Goal: Navigation & Orientation: Understand site structure

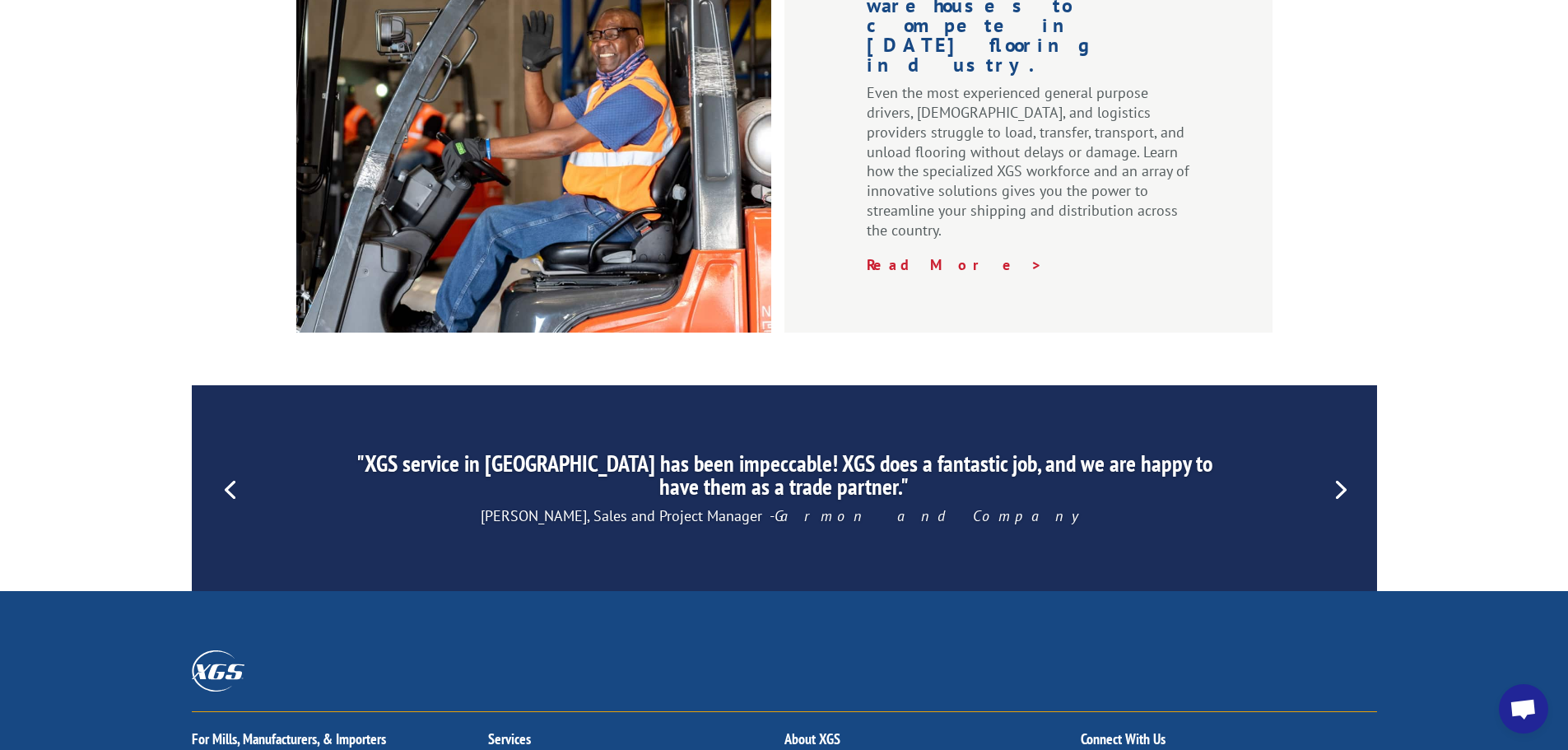
scroll to position [2509, 0]
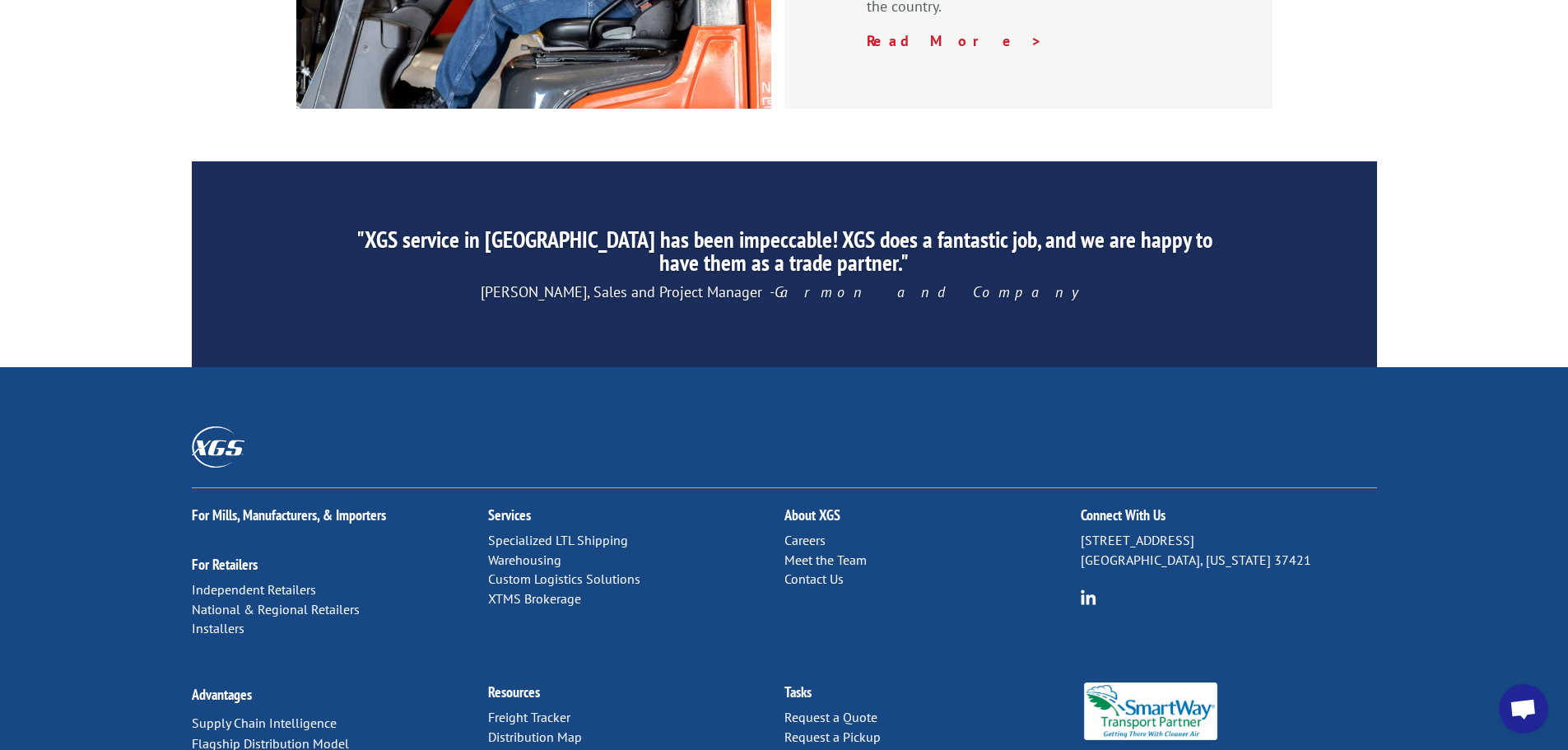
click at [560, 729] on link "Distribution Map" at bounding box center [535, 737] width 94 height 17
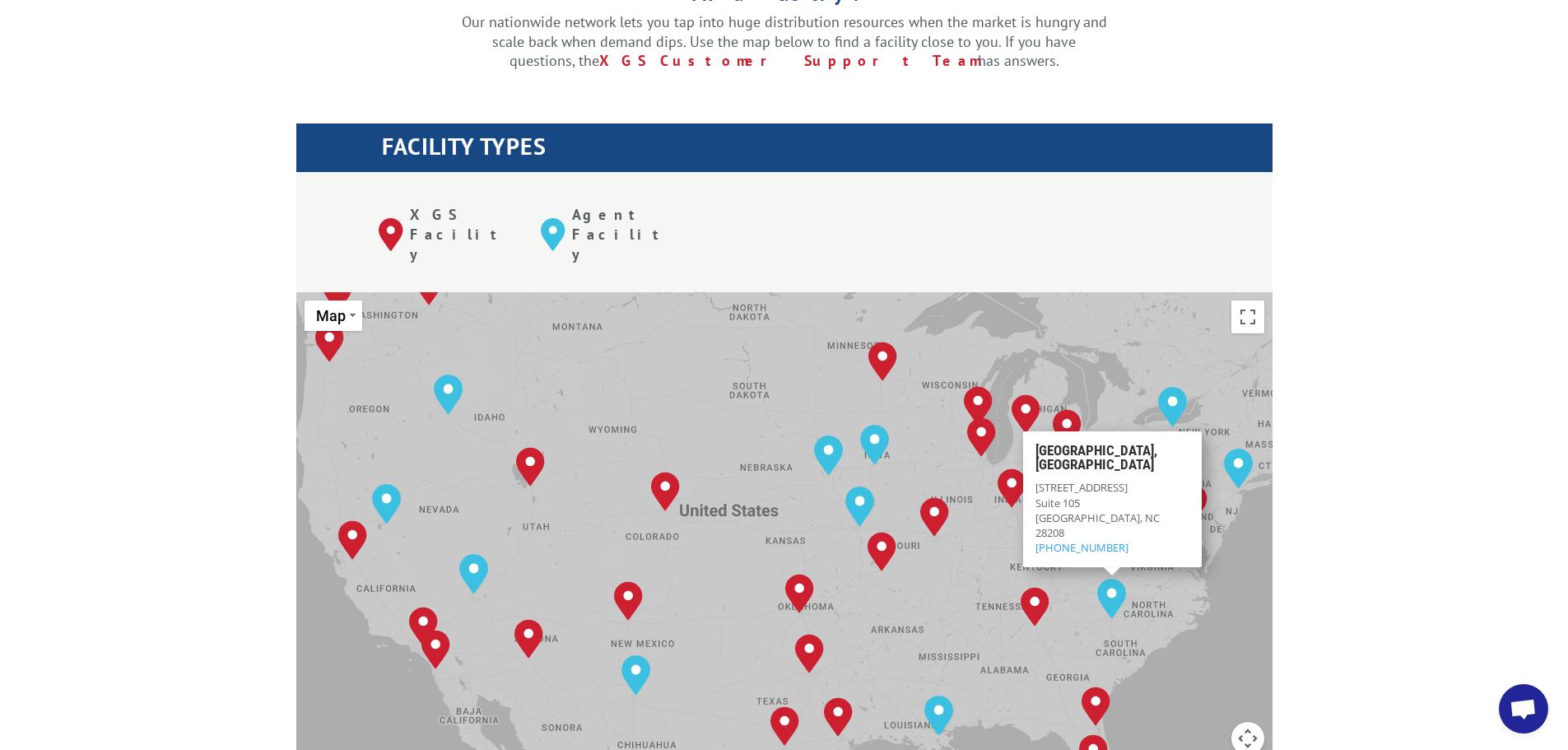
scroll to position [576, 0]
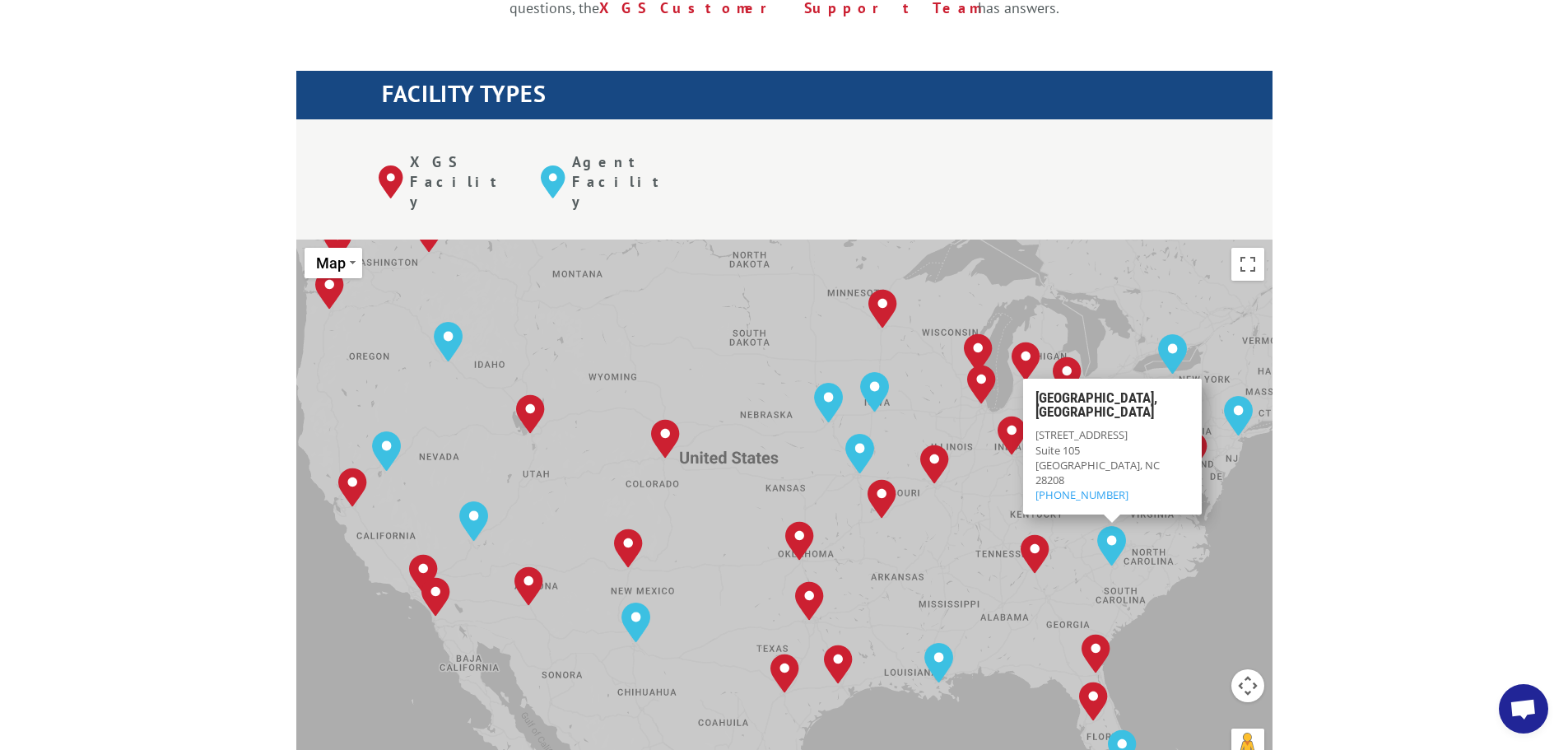
click at [1253, 485] on div "[GEOGRAPHIC_DATA], [GEOGRAPHIC_DATA] [GEOGRAPHIC_DATA], [GEOGRAPHIC_DATA] [GEOG…" at bounding box center [785, 510] width 976 height 542
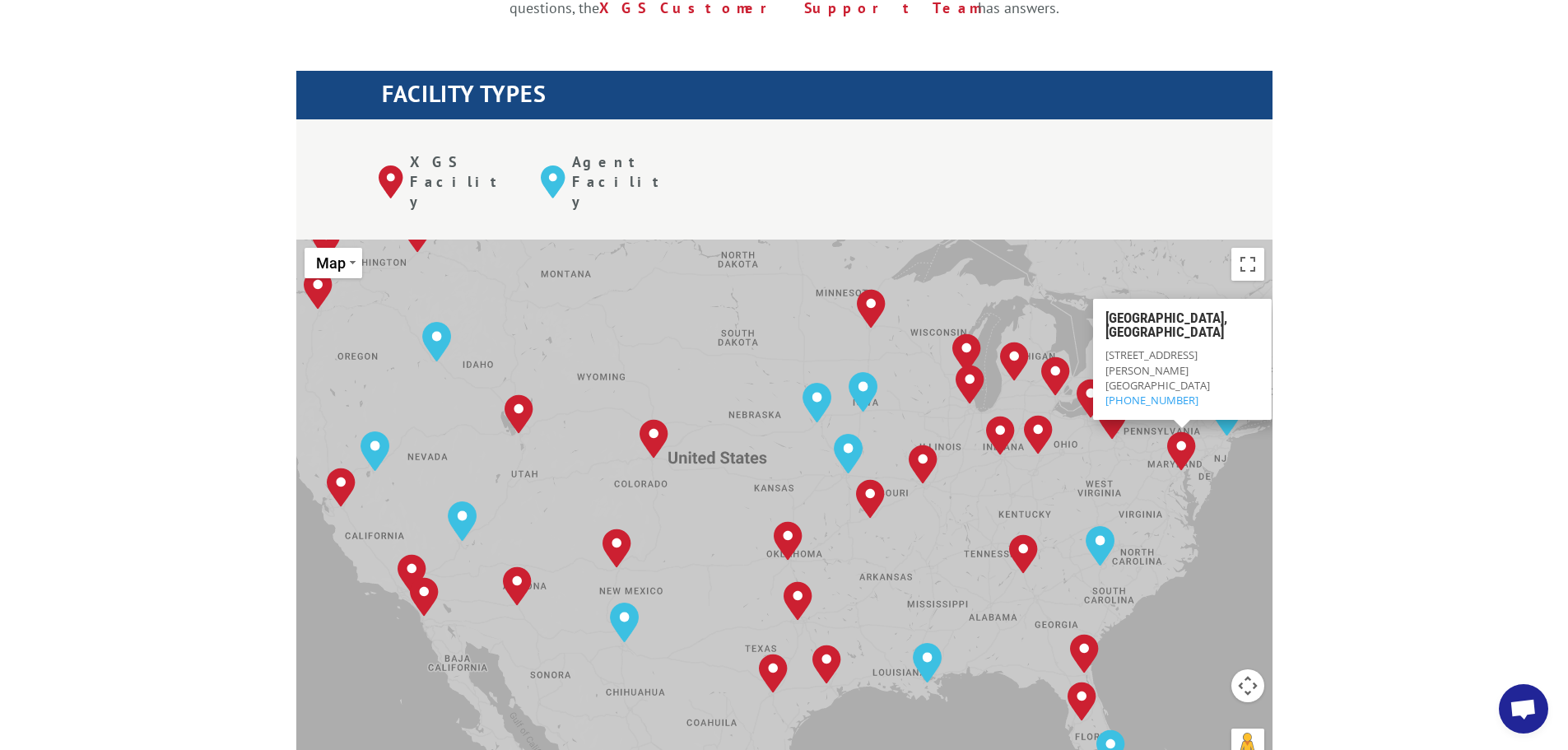
click at [1254, 463] on div "[GEOGRAPHIC_DATA], [GEOGRAPHIC_DATA] [GEOGRAPHIC_DATA], [GEOGRAPHIC_DATA] [GEOG…" at bounding box center [785, 510] width 976 height 542
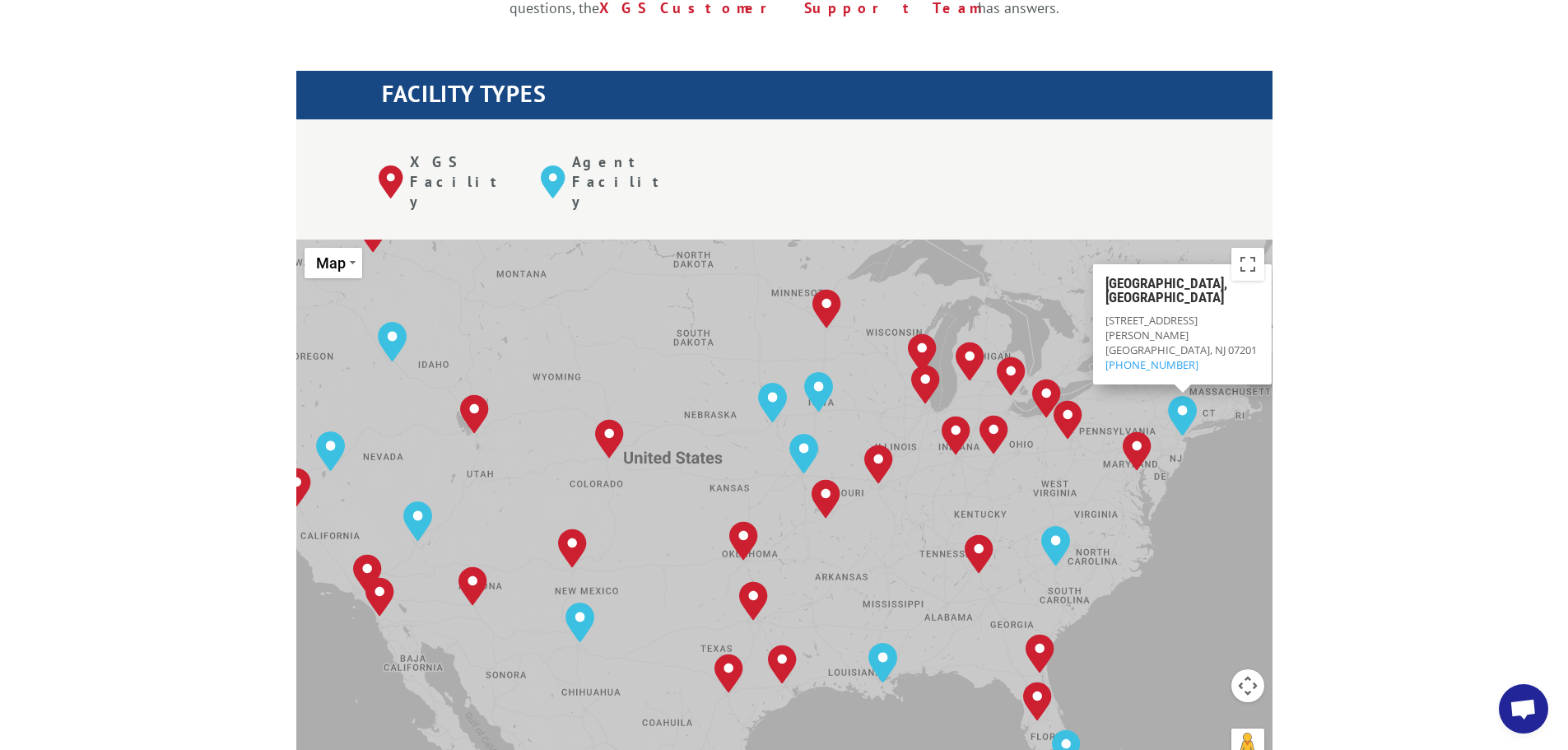
click at [1072, 275] on div "Albuquerque, NM Baltimore, MD Boise, ID Charlotte, NC Chicago, IL Chino, CA Cle…" at bounding box center [785, 510] width 976 height 542
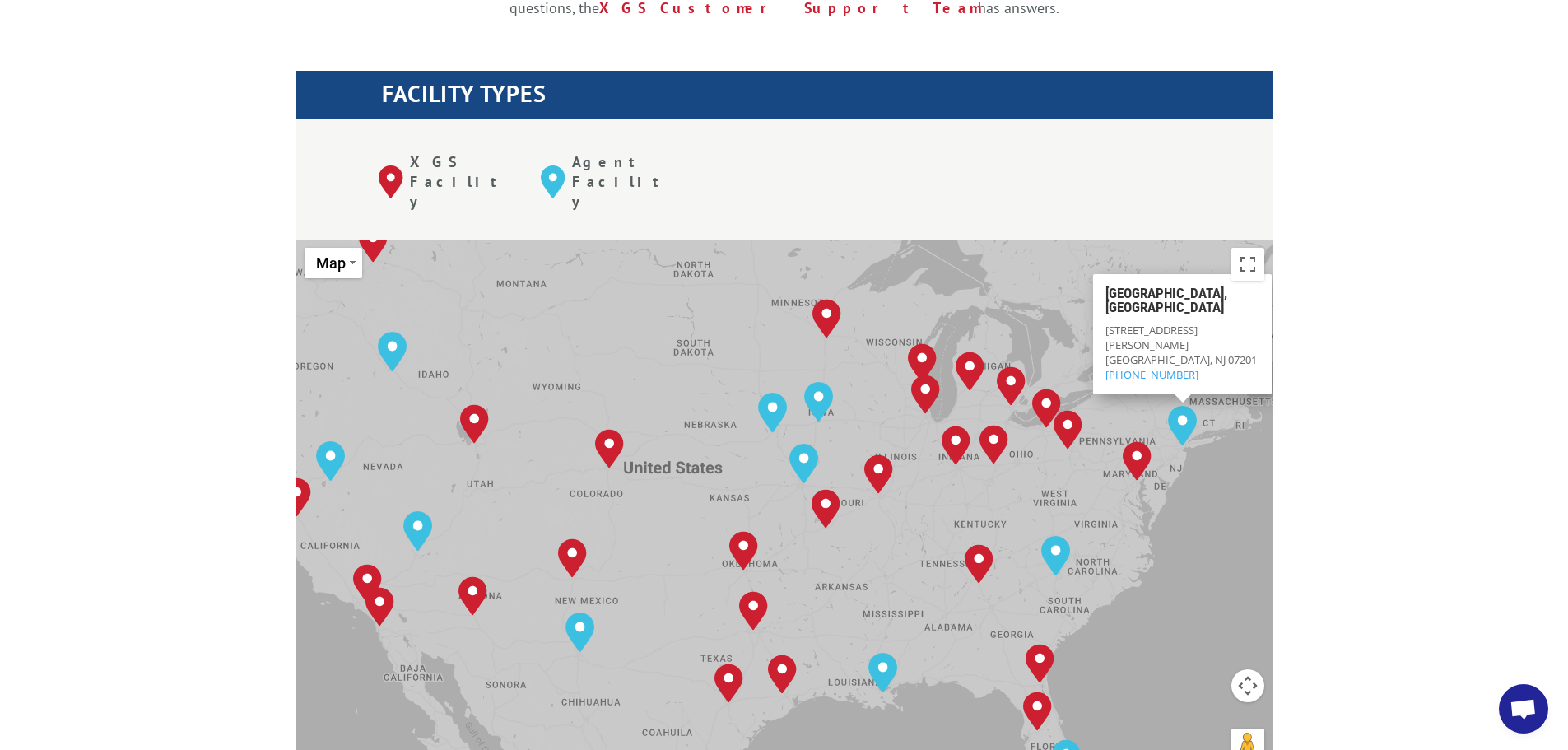
click at [1232, 474] on div "Albuquerque, NM Baltimore, MD Boise, ID Charlotte, NC Chicago, IL Chino, CA Cle…" at bounding box center [785, 510] width 976 height 542
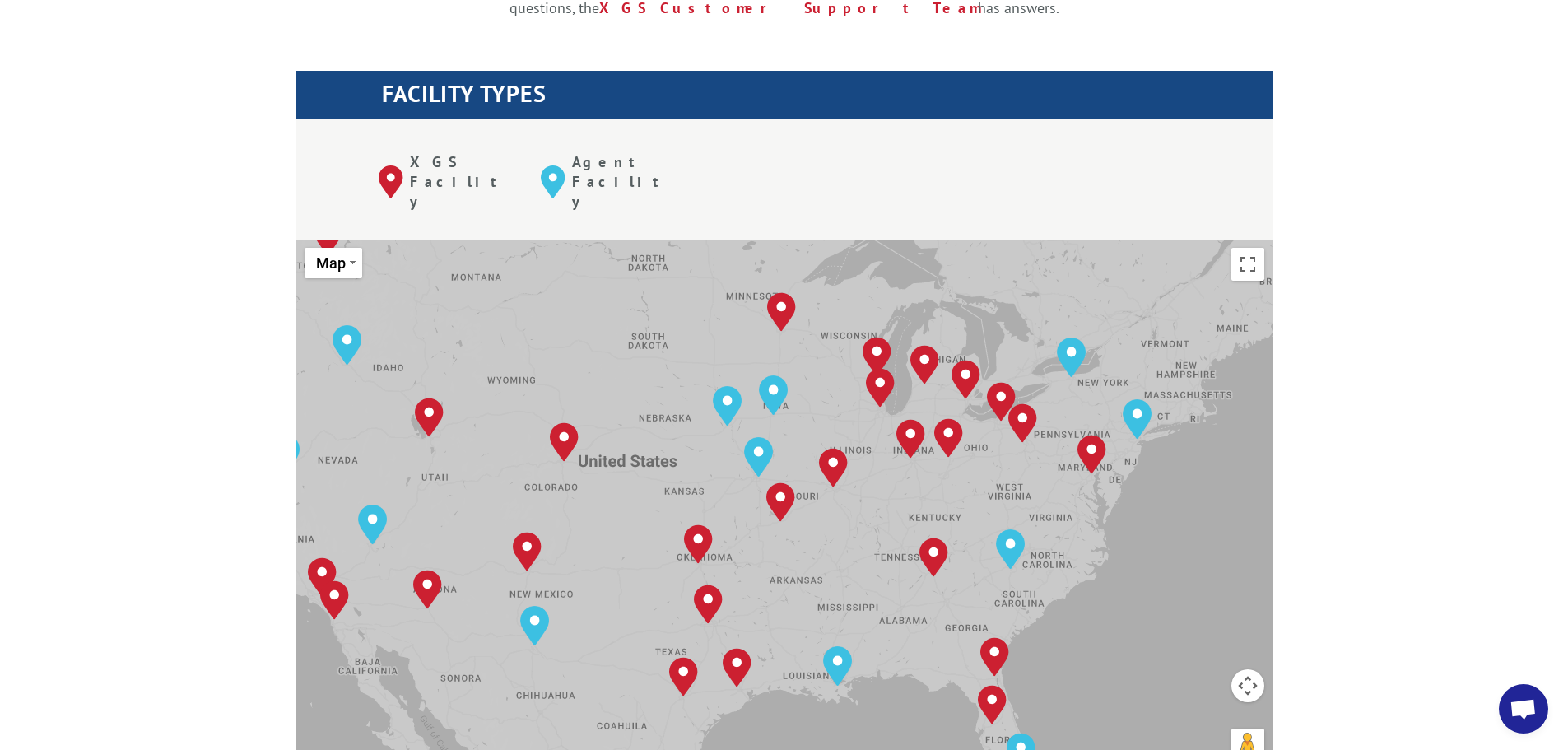
drag, startPoint x: 1212, startPoint y: 488, endPoint x: 1164, endPoint y: 483, distance: 48.3
click at [1164, 483] on div "Albuquerque, NM Baltimore, MD Boise, ID Charlotte, NC Chicago, IL Chino, CA Cle…" at bounding box center [785, 510] width 976 height 542
click at [1327, 391] on div "The most powerful map in the flooring industry. Our nationwide network lets you…" at bounding box center [784, 646] width 1568 height 1574
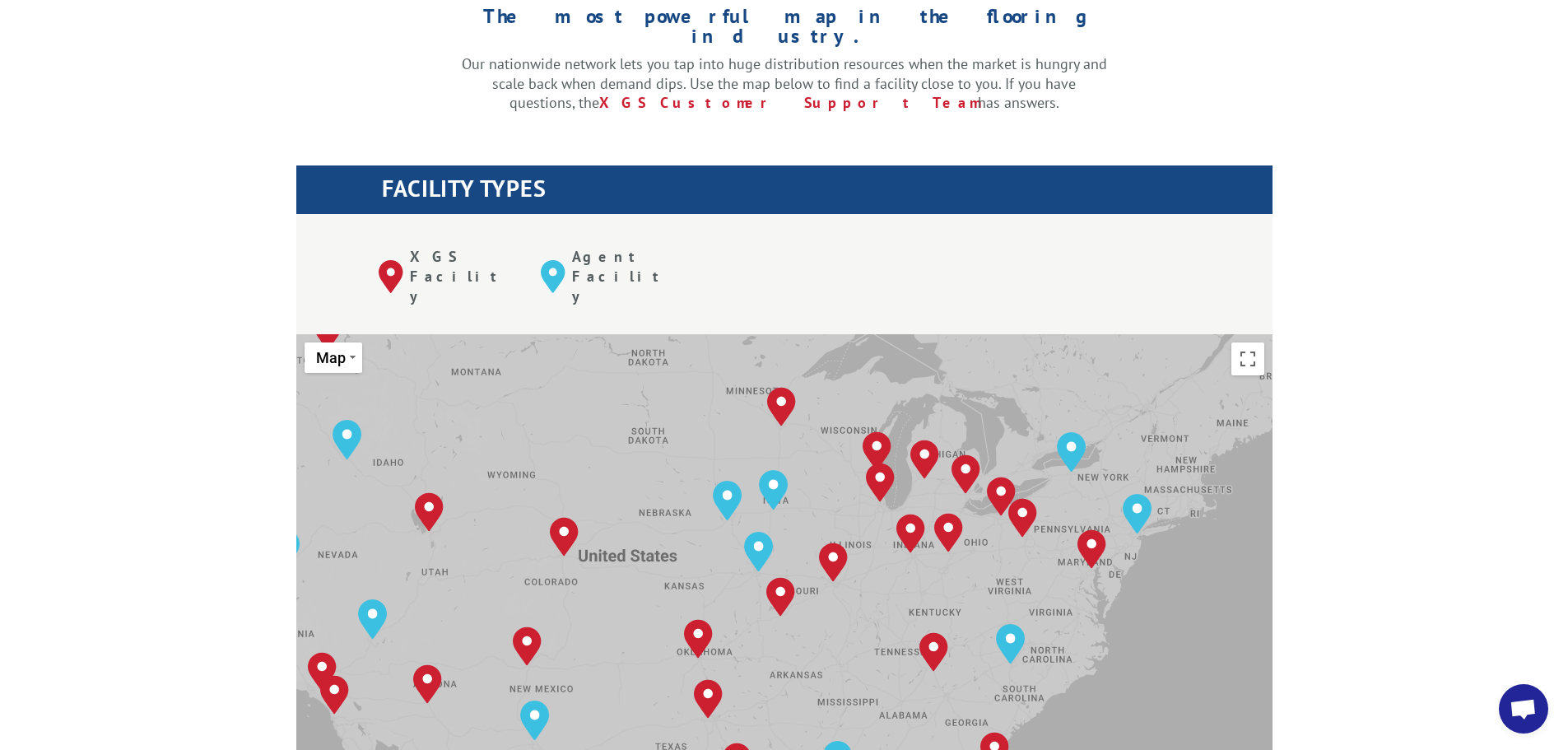
scroll to position [412, 0]
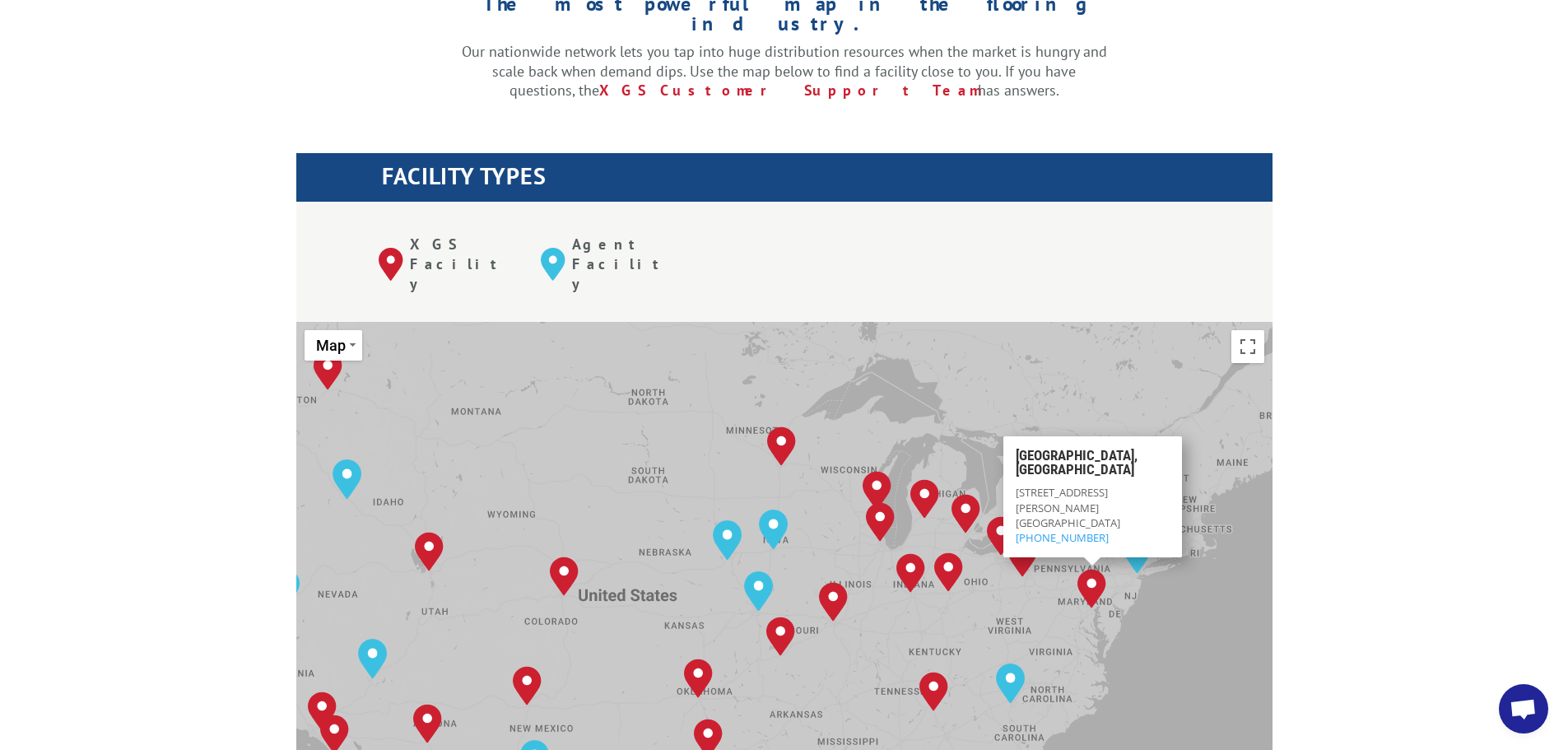
scroll to position [576, 0]
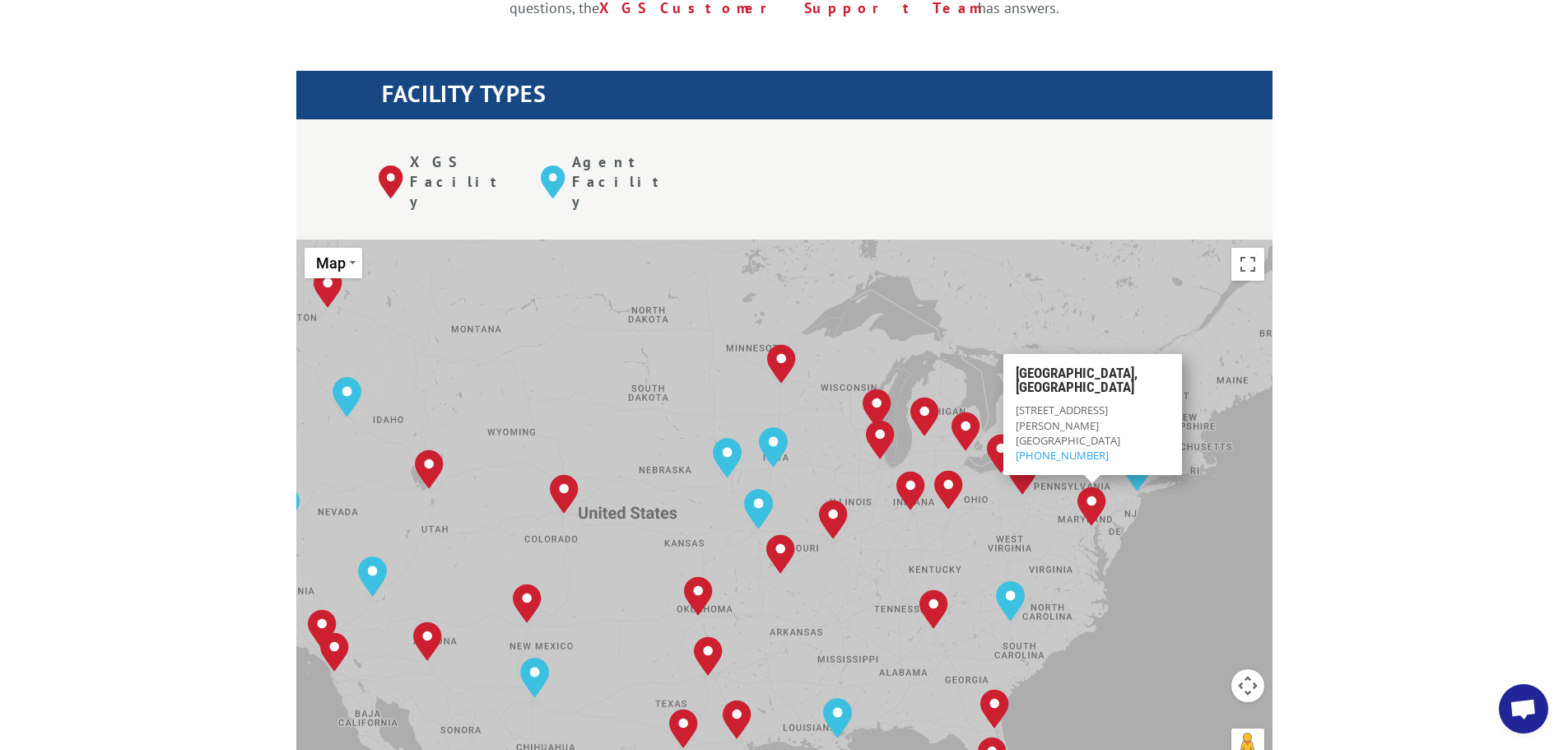
click at [1247, 386] on div "Albuquerque, NM Baltimore, MD Boise, ID Charlotte, NC Chicago, IL Chino, CA Cle…" at bounding box center [785, 510] width 976 height 542
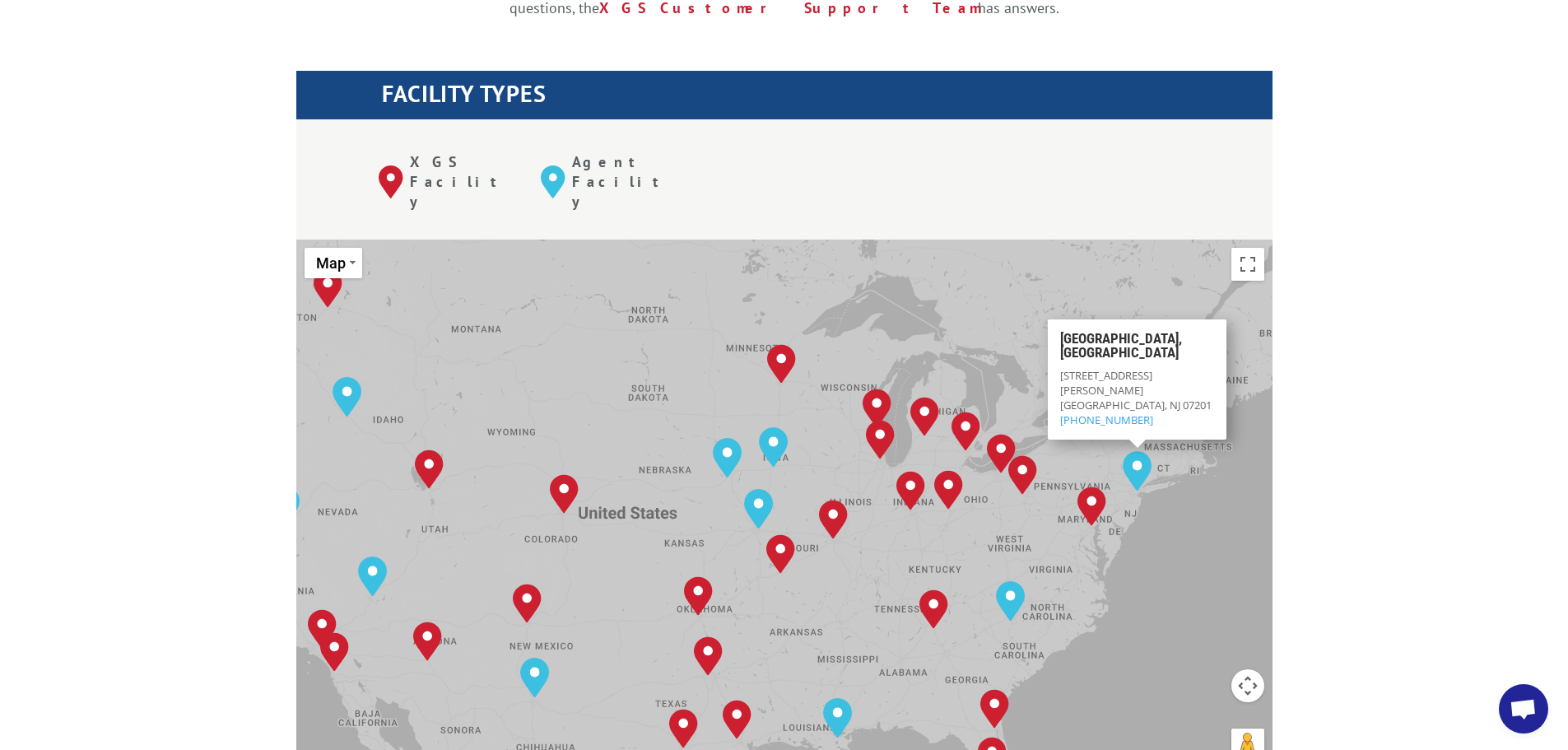
click at [1196, 452] on div "Albuquerque, NM Baltimore, MD Boise, ID Charlotte, NC Chicago, IL Chino, CA Cle…" at bounding box center [785, 510] width 976 height 542
click at [1214, 481] on div "Albuquerque, NM Baltimore, MD Boise, ID Charlotte, NC Chicago, IL Chino, CA Cle…" at bounding box center [785, 510] width 976 height 542
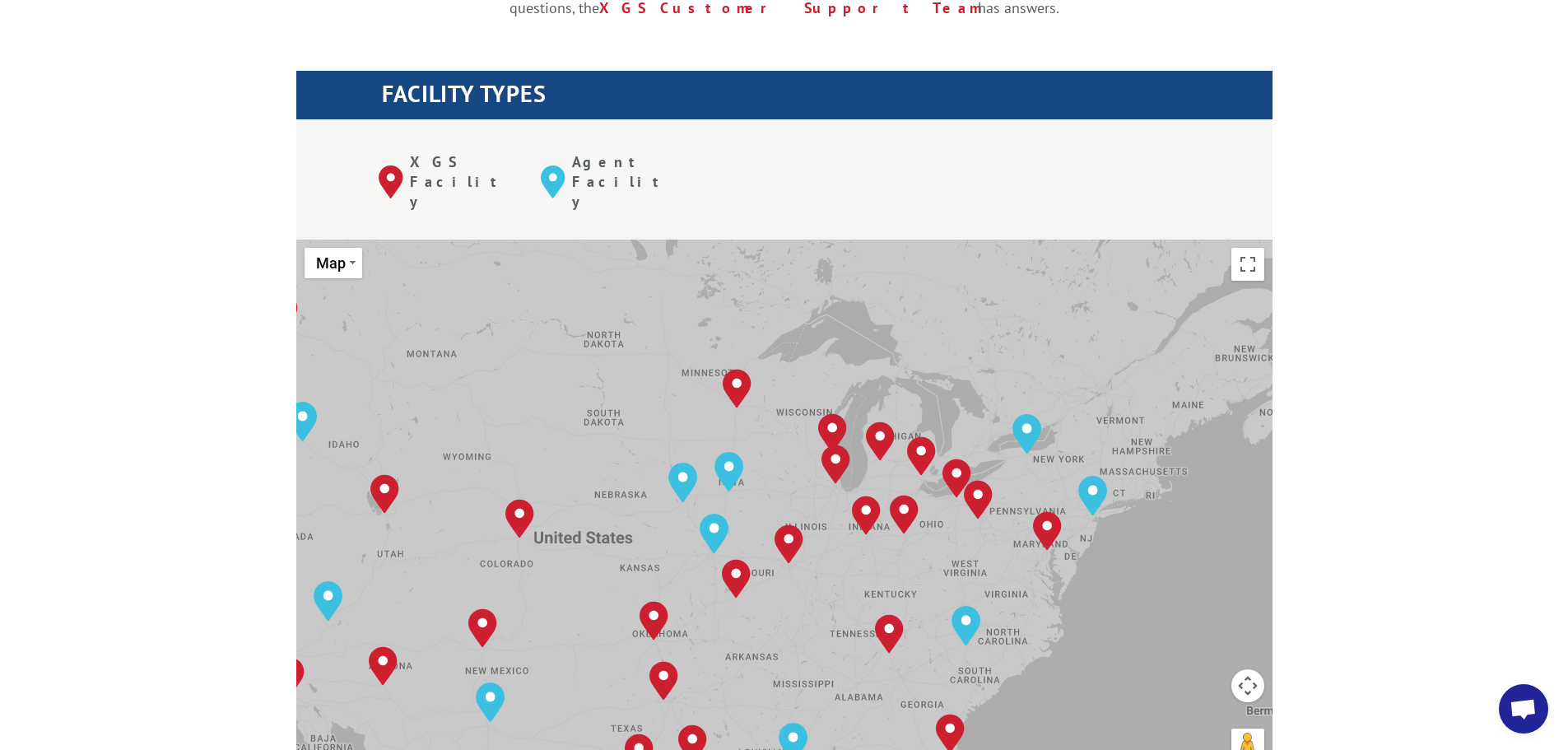
drag, startPoint x: 1214, startPoint y: 480, endPoint x: 1168, endPoint y: 505, distance: 52.4
click at [1168, 505] on div "Albuquerque, NM Baltimore, MD Boise, ID Charlotte, NC Chicago, IL Chino, CA Cle…" at bounding box center [785, 510] width 976 height 542
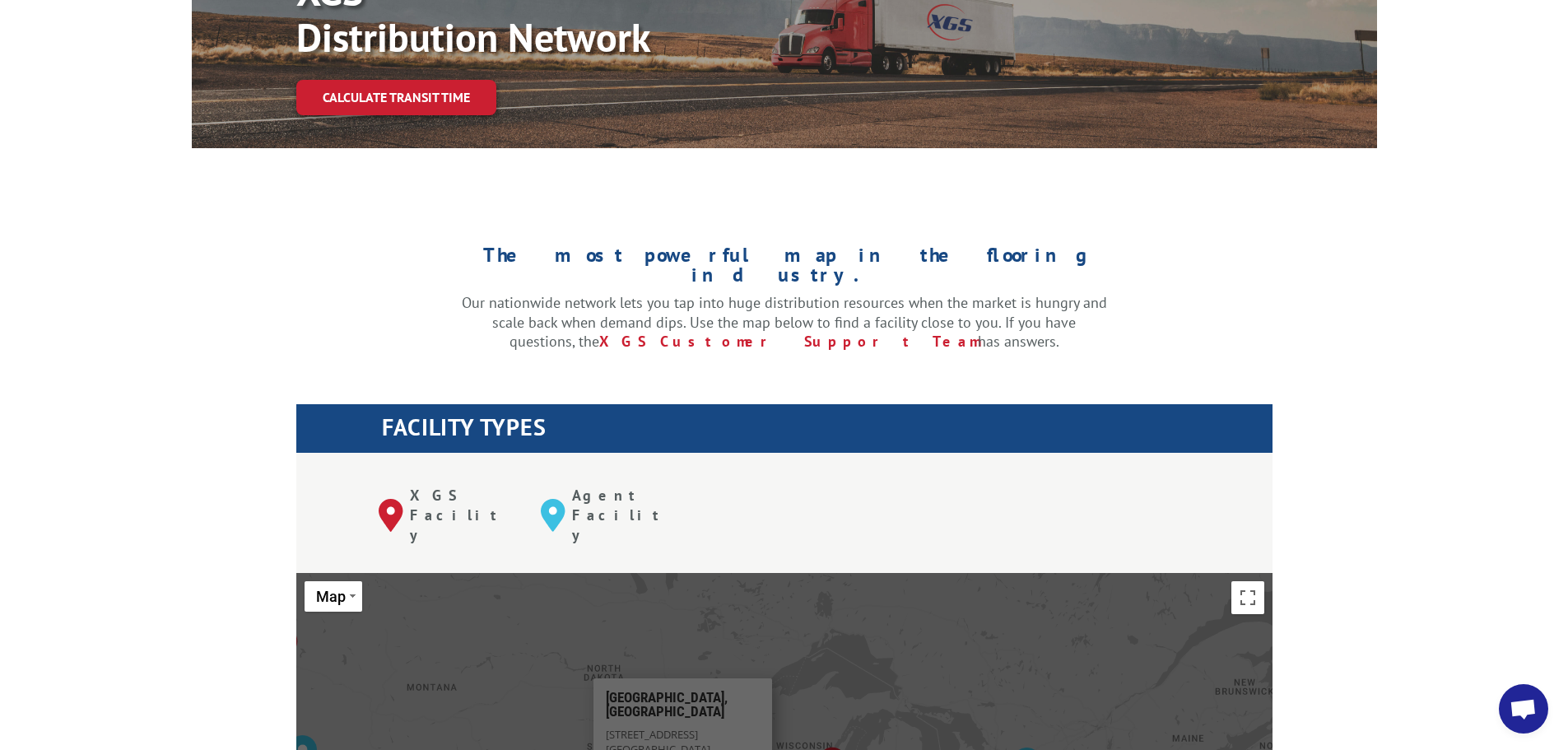
scroll to position [0, 0]
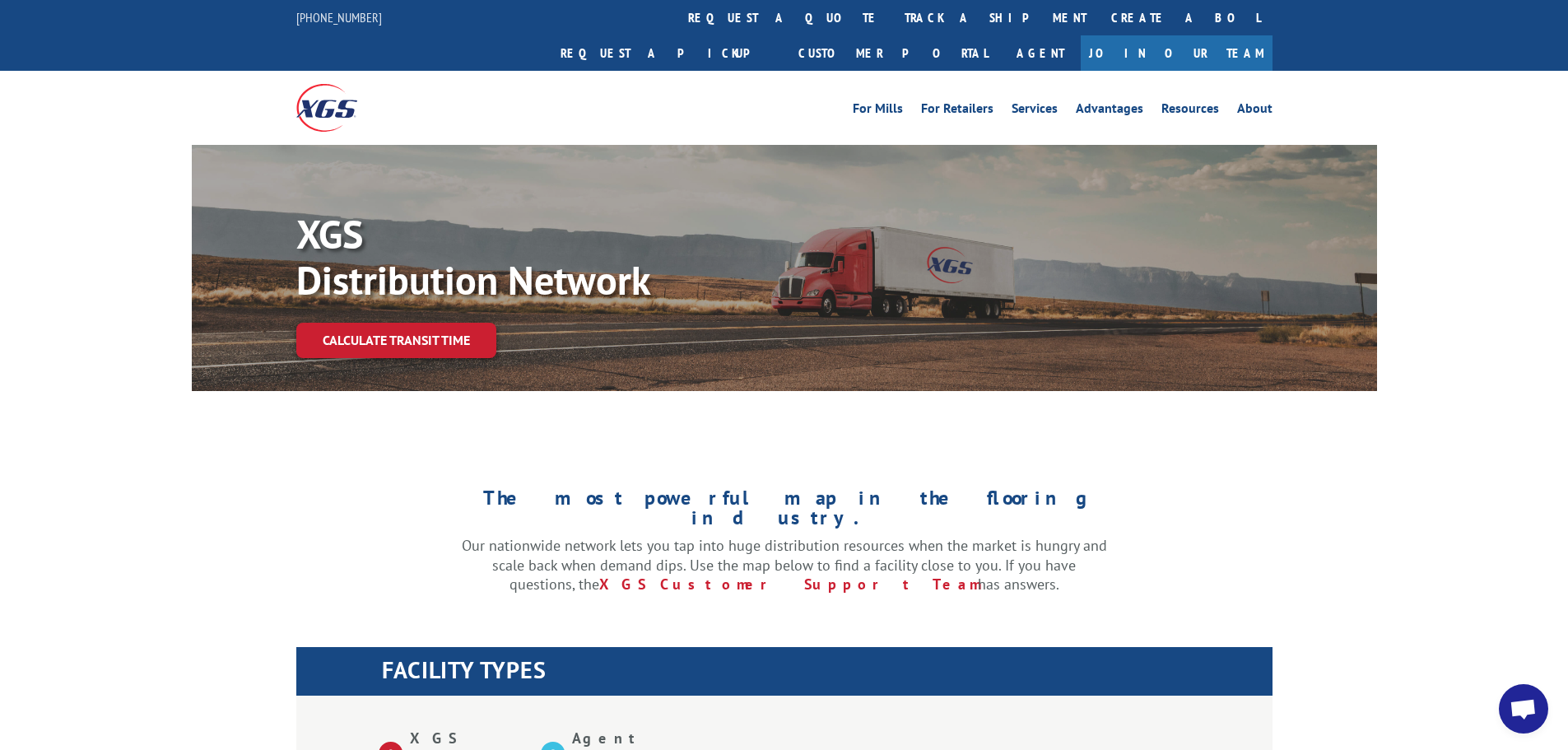
click at [318, 84] on img at bounding box center [327, 107] width 61 height 47
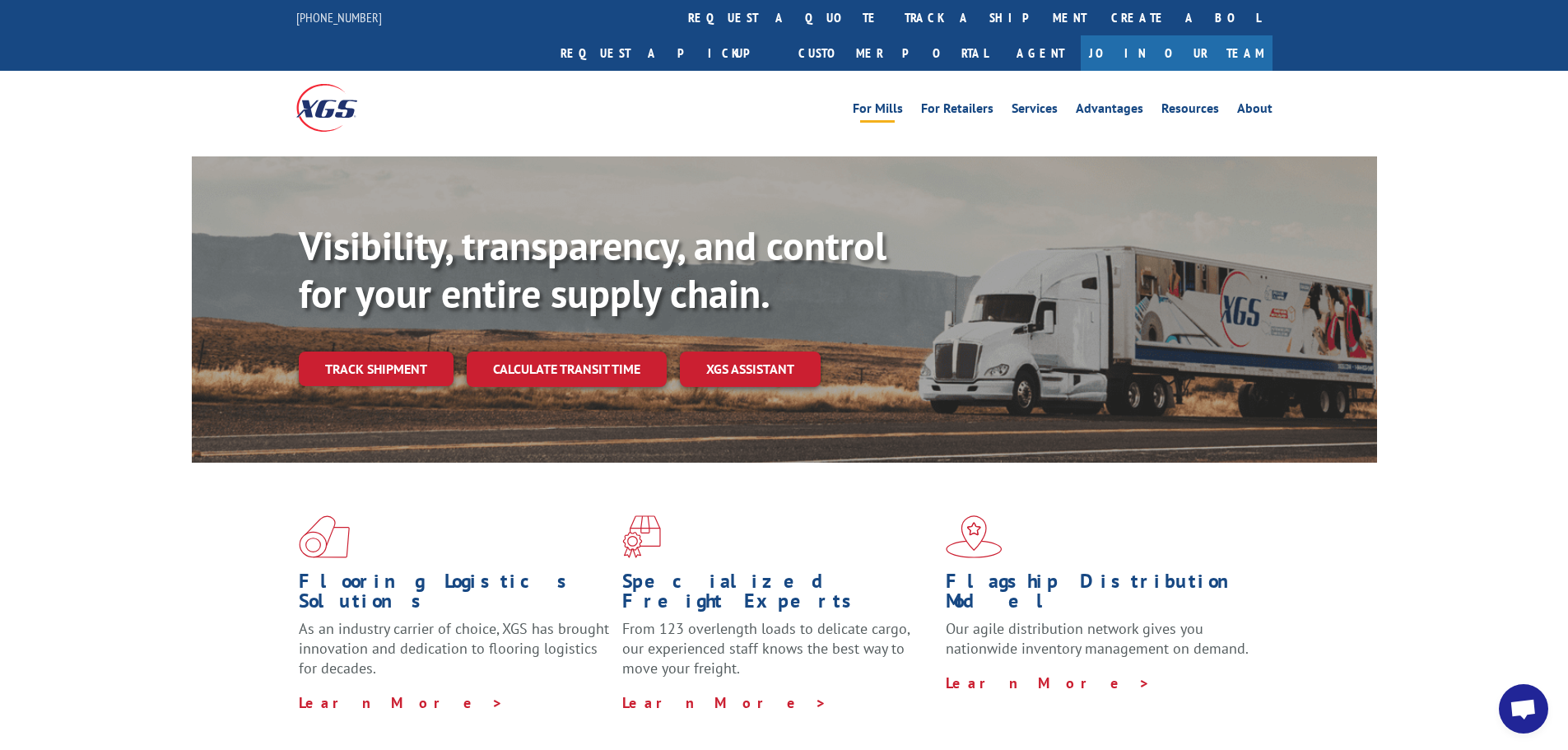
click at [868, 102] on link "For Mills" at bounding box center [878, 111] width 50 height 18
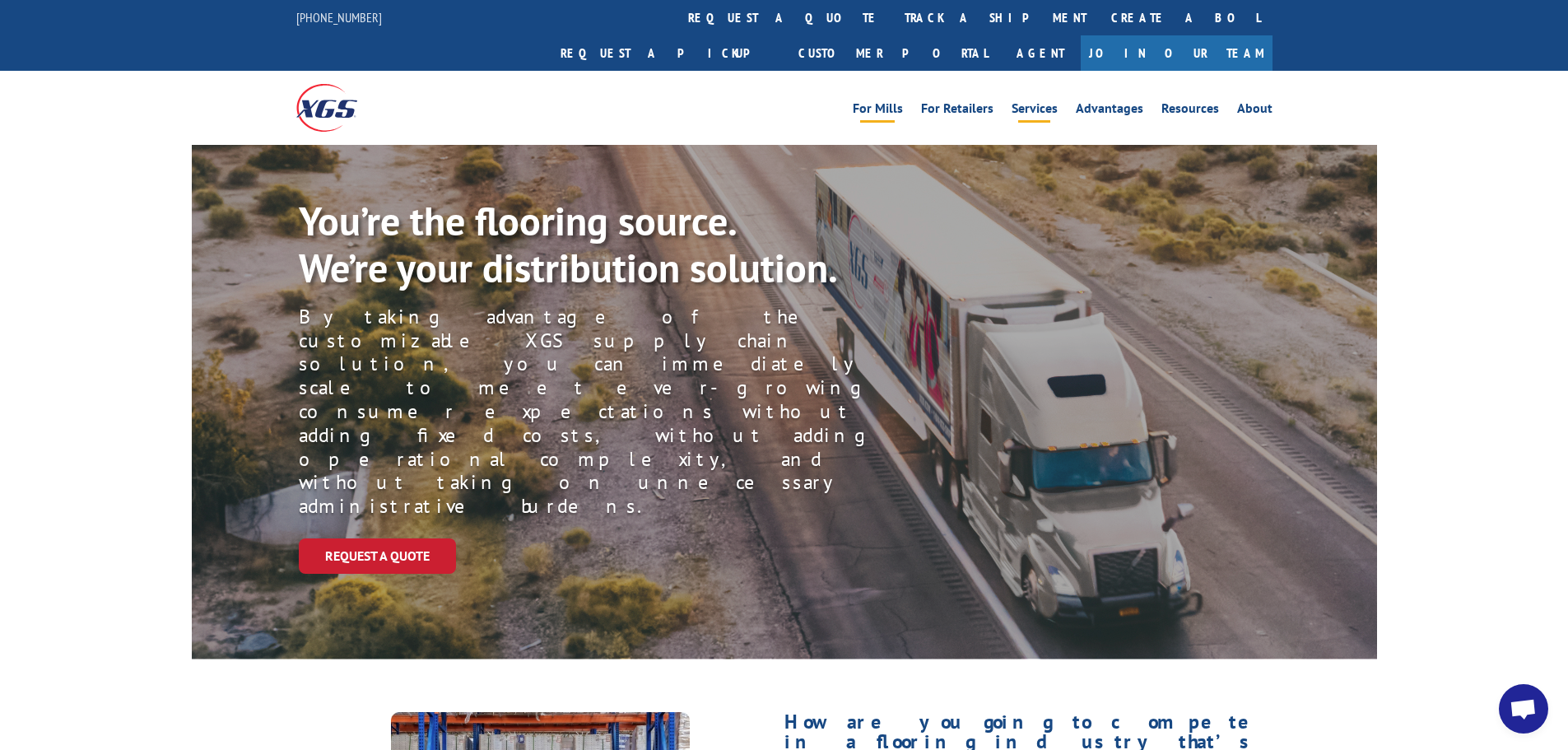
click at [1041, 102] on link "Services" at bounding box center [1035, 111] width 46 height 18
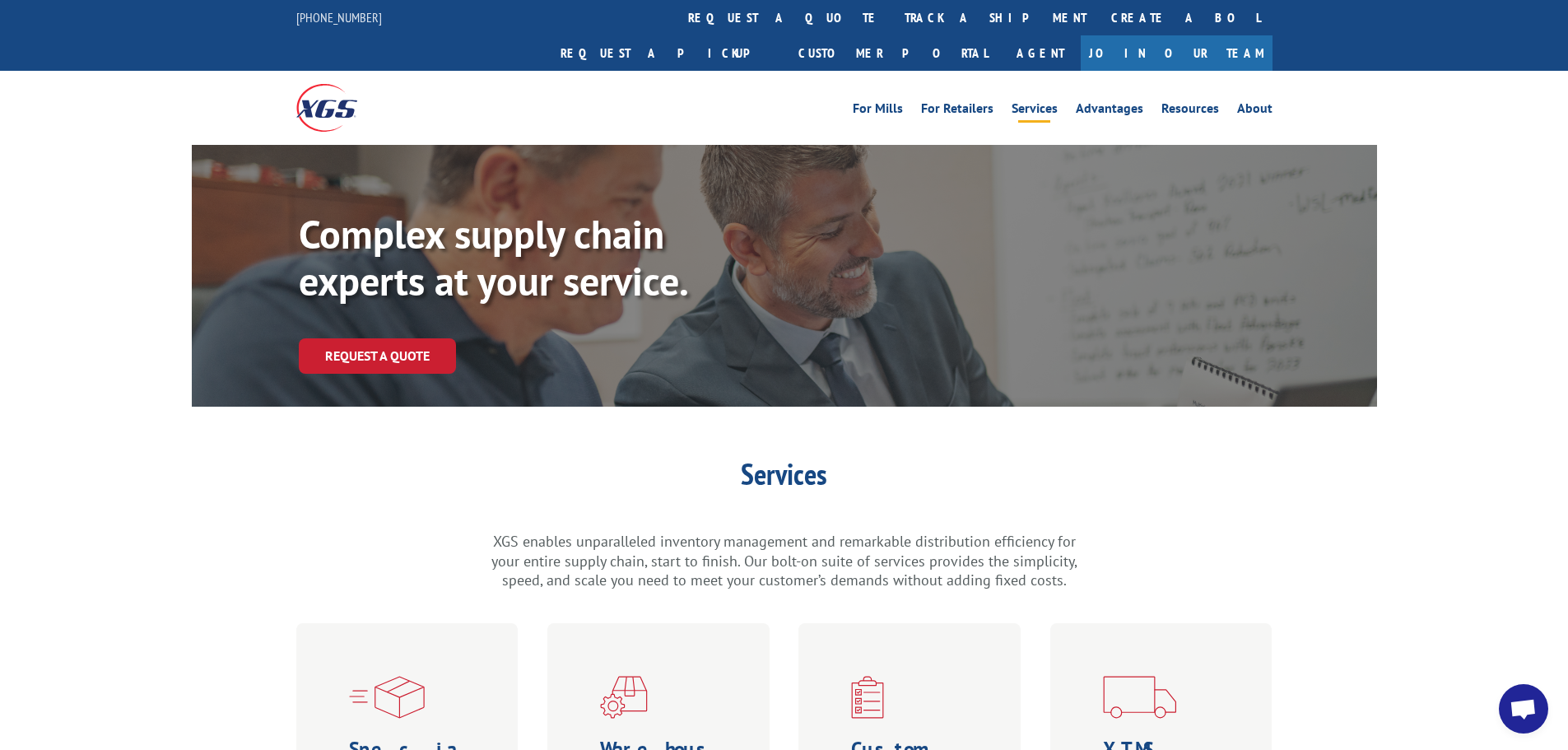
click at [1375, 574] on div "Services XGS enables unparalleled inventory management and remarkable distribut…" at bounding box center [784, 762] width 1568 height 606
click at [982, 102] on link "For Retailers" at bounding box center [957, 111] width 72 height 18
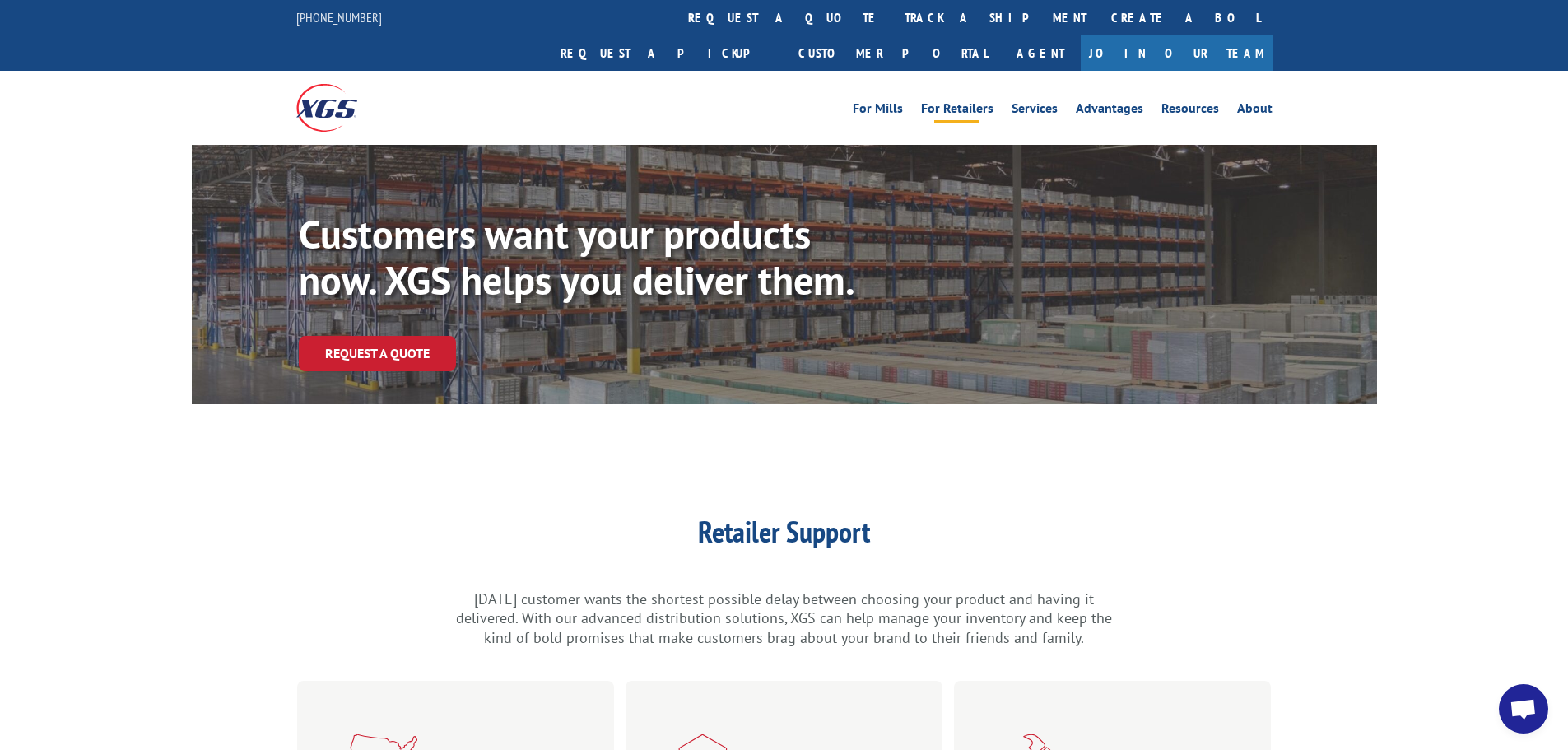
click at [326, 84] on img at bounding box center [327, 107] width 61 height 47
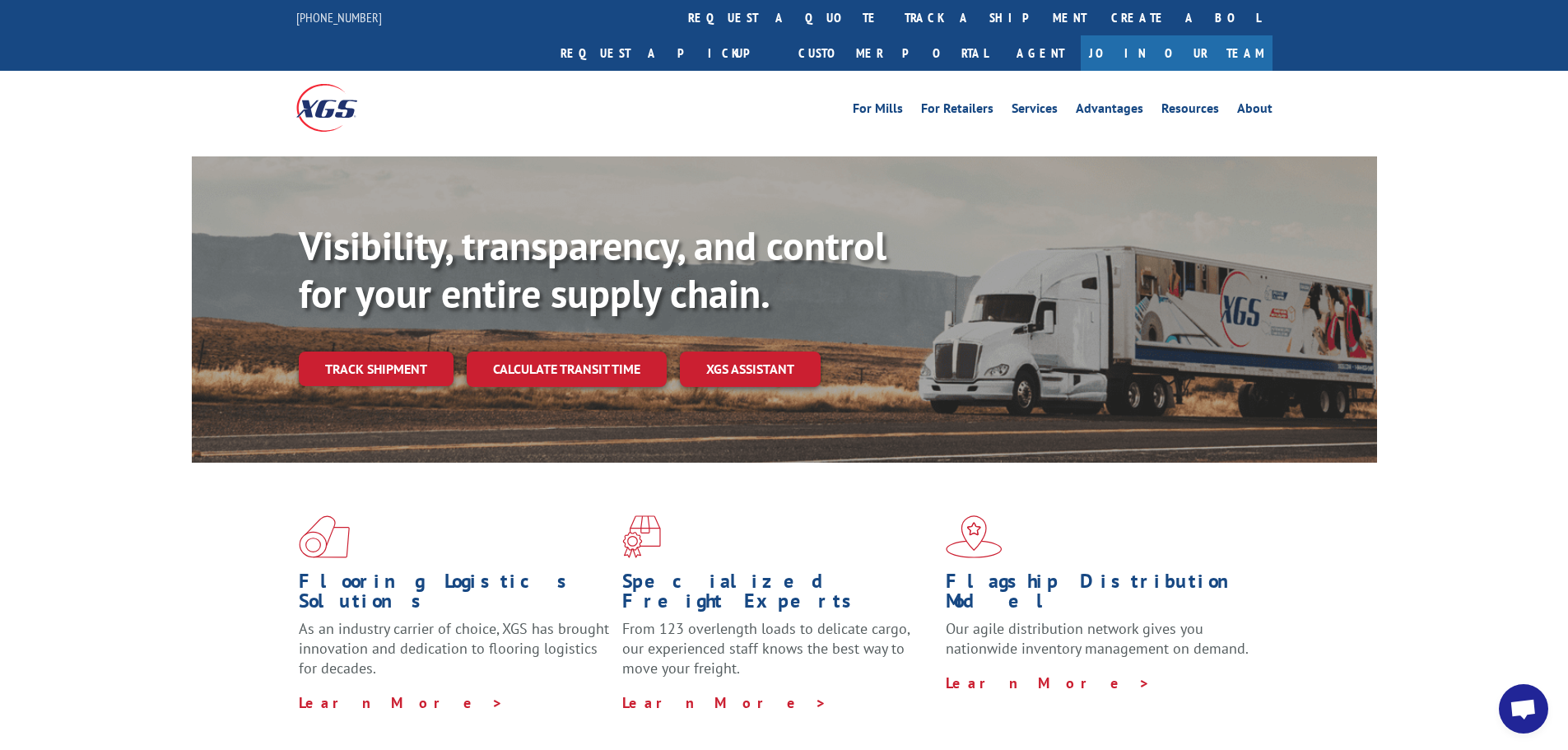
click at [191, 495] on div "Flooring Logistics Solutions As an industry carrier of choice, XGS has brought …" at bounding box center [784, 613] width 1185 height 302
click at [1464, 342] on div "Visibility, transparency, and control for your entire supply chain. Track shipm…" at bounding box center [784, 326] width 1568 height 338
